Goal: Navigation & Orientation: Understand site structure

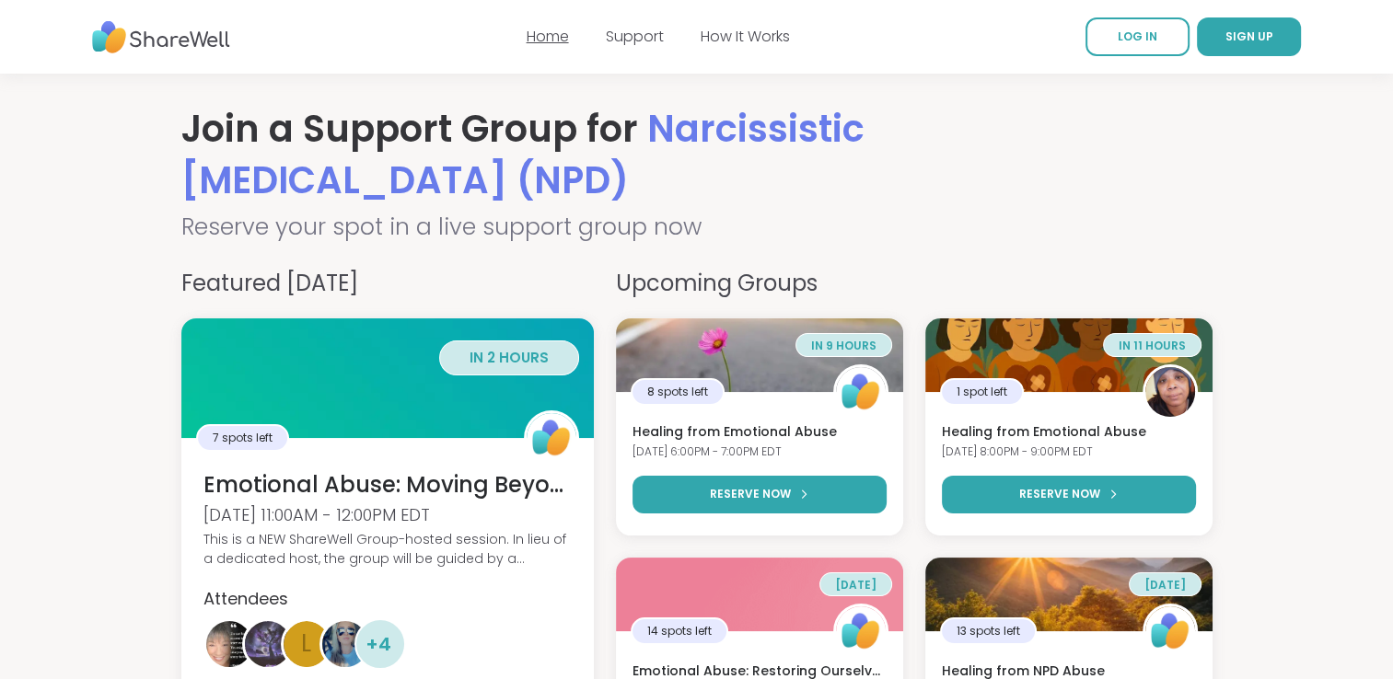
click at [556, 39] on link "Home" at bounding box center [548, 36] width 42 height 21
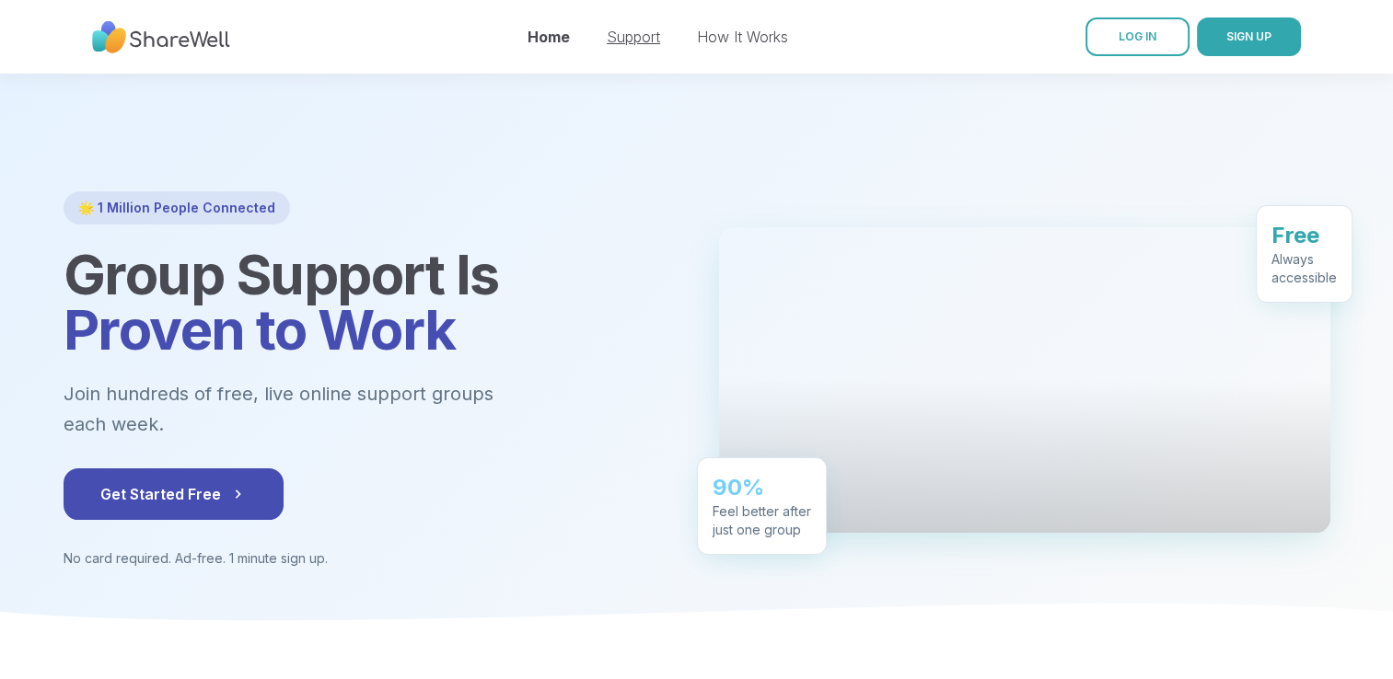
click at [636, 44] on link "Support" at bounding box center [633, 37] width 53 height 18
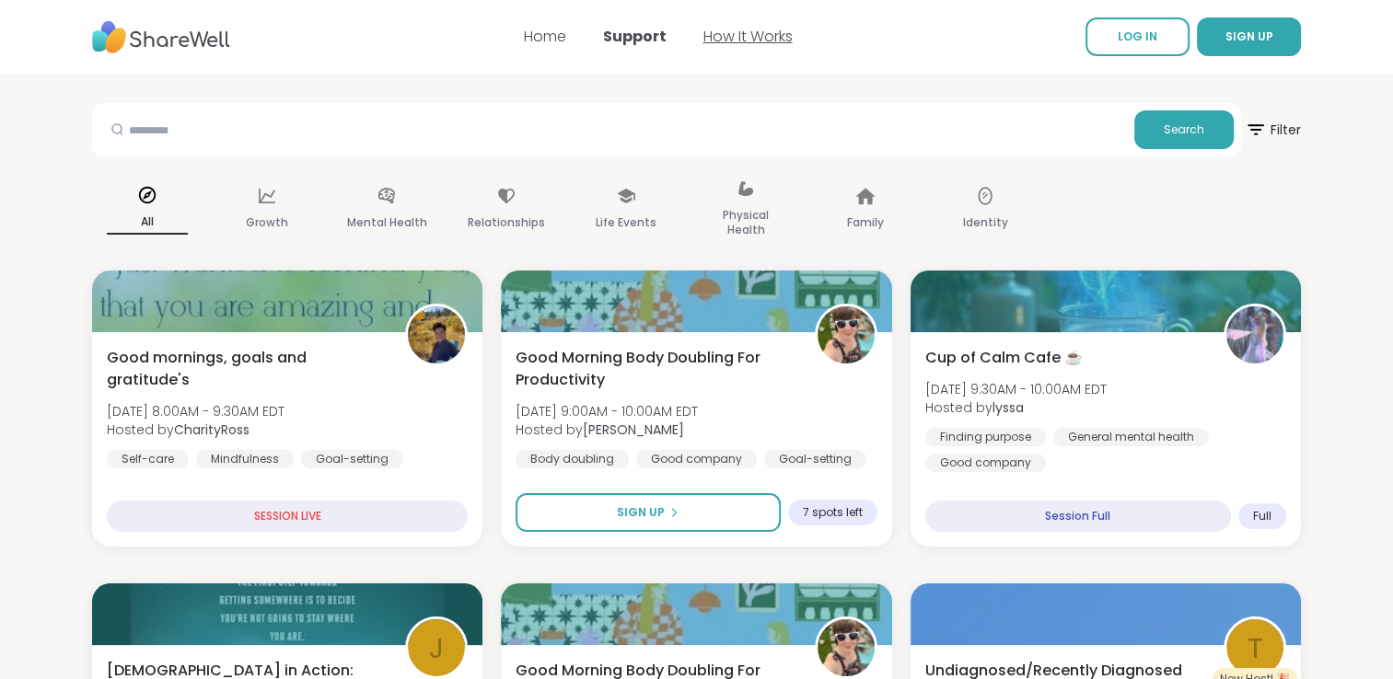
click at [749, 34] on link "How It Works" at bounding box center [747, 36] width 89 height 21
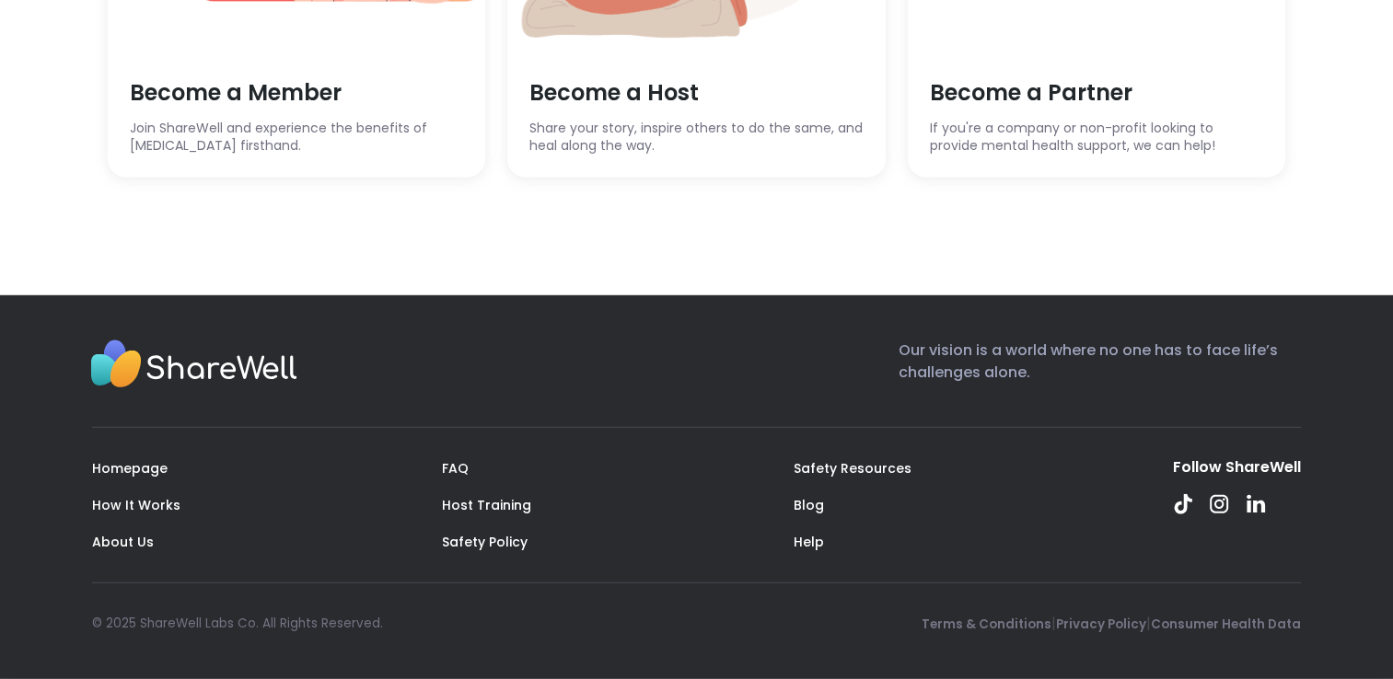
scroll to position [5487, 0]
click at [111, 542] on link "About Us" at bounding box center [123, 542] width 62 height 18
